Goal: Check status: Check status

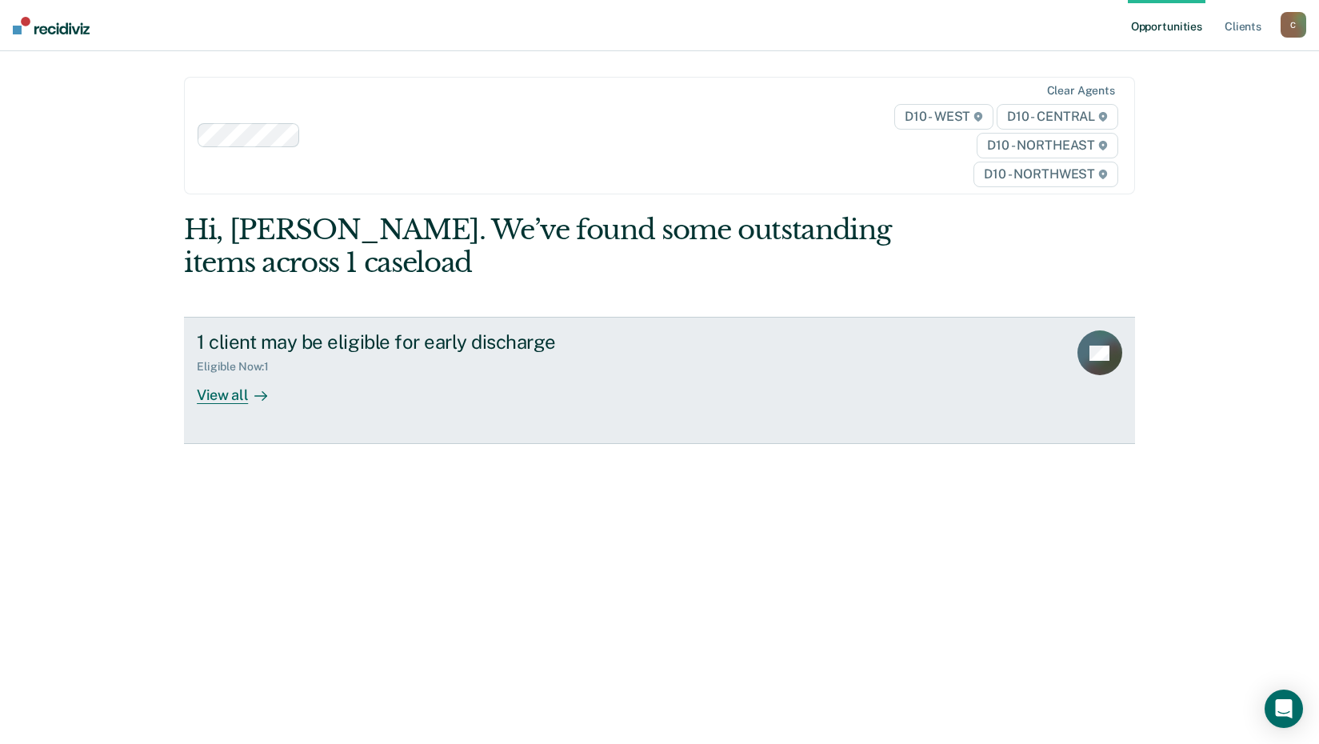
click at [227, 398] on div "View all" at bounding box center [242, 388] width 90 height 31
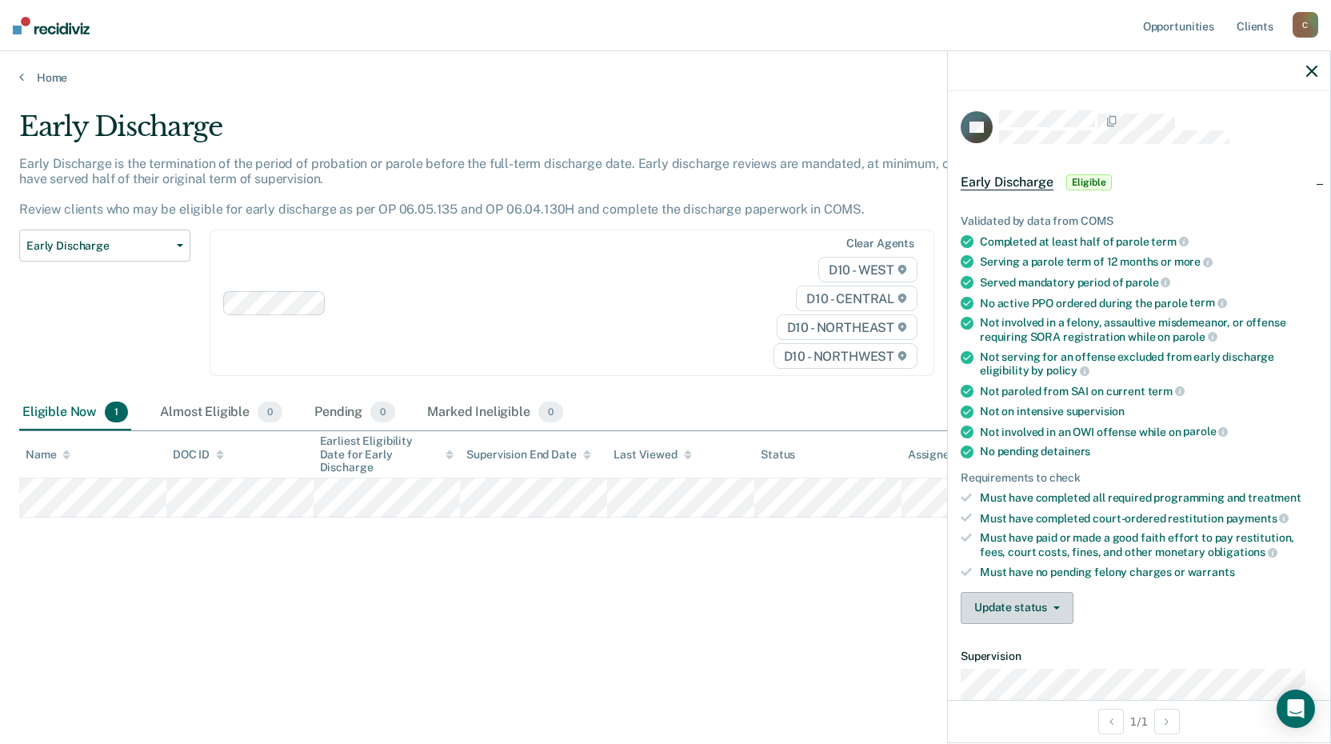
click at [1045, 609] on button "Update status" at bounding box center [1017, 608] width 113 height 32
click at [1037, 673] on button "Mark Ineligible" at bounding box center [1038, 672] width 154 height 26
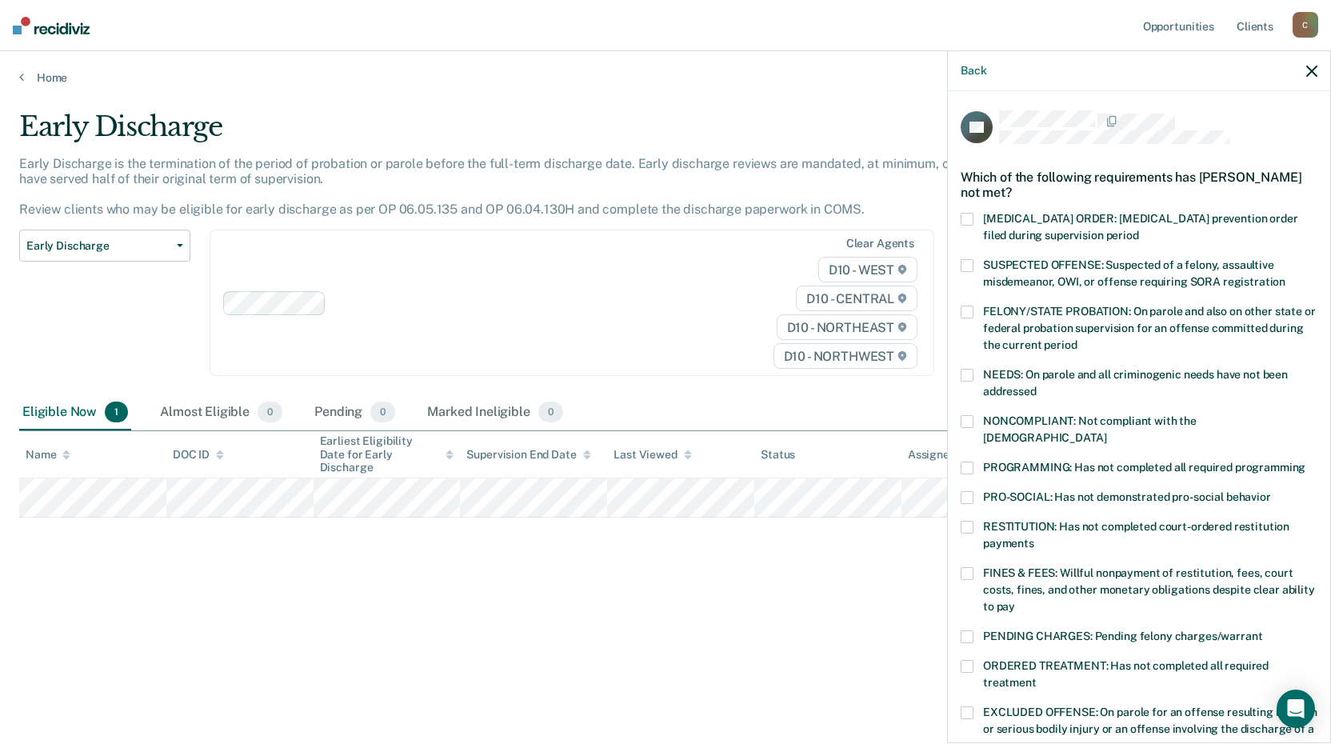
click at [966, 418] on span at bounding box center [967, 421] width 13 height 13
click at [1106, 432] on input "NONCOMPLIANT: Not compliant with the [DEMOGRAPHIC_DATA]" at bounding box center [1106, 432] width 0 height 0
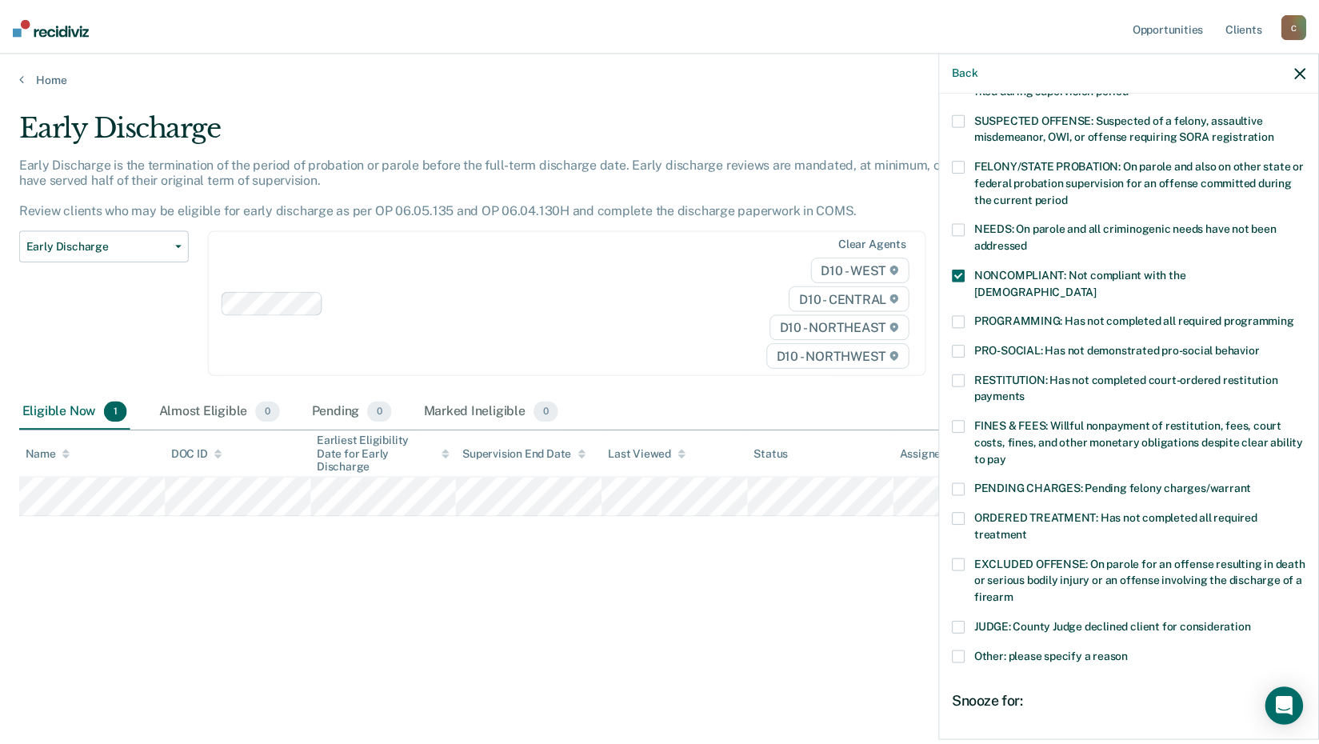
scroll to position [294, 0]
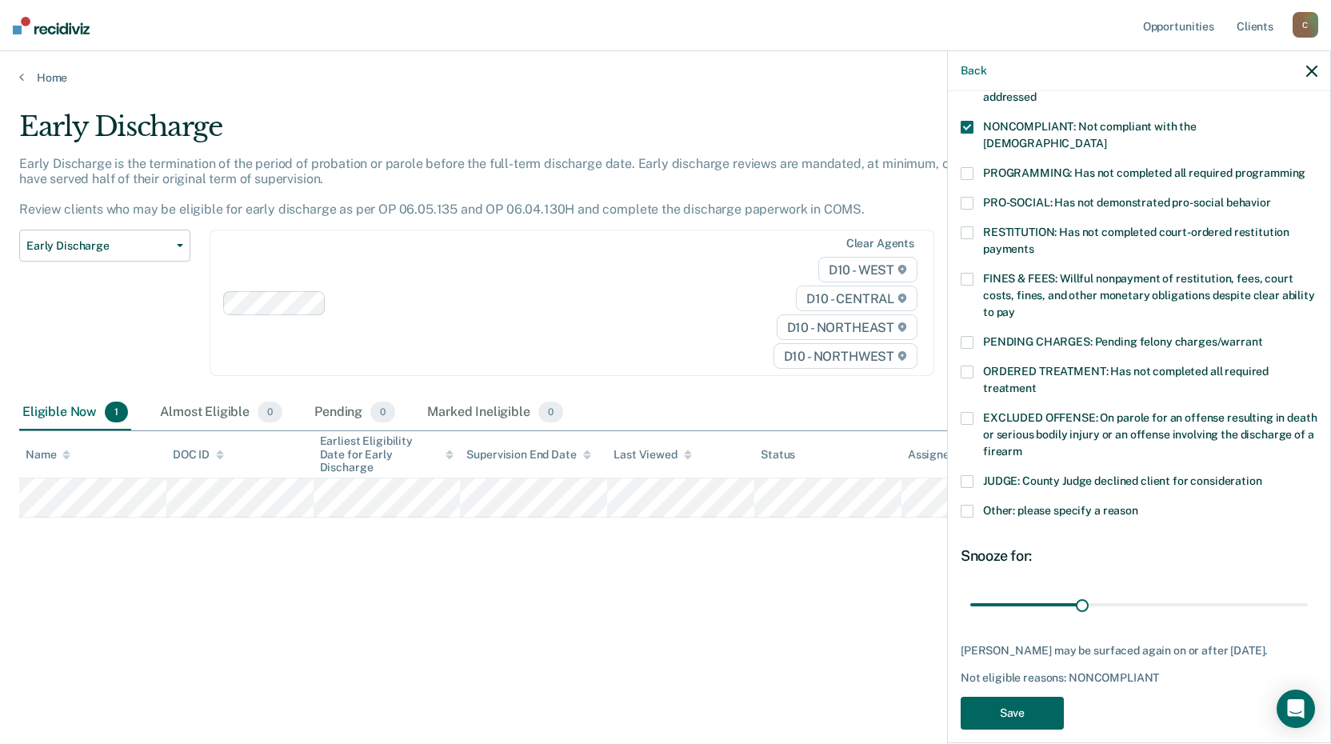
click at [1000, 697] on button "Save" at bounding box center [1012, 713] width 103 height 33
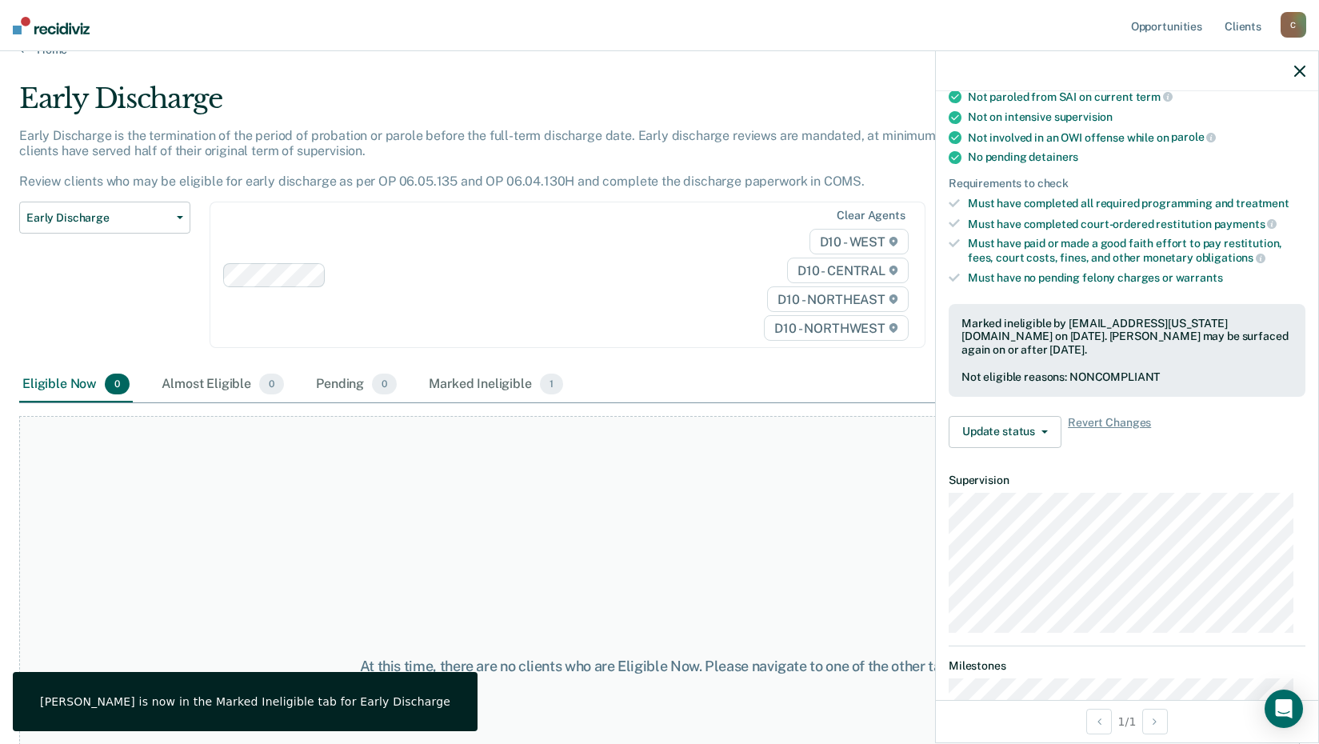
scroll to position [0, 0]
